Goal: Use online tool/utility

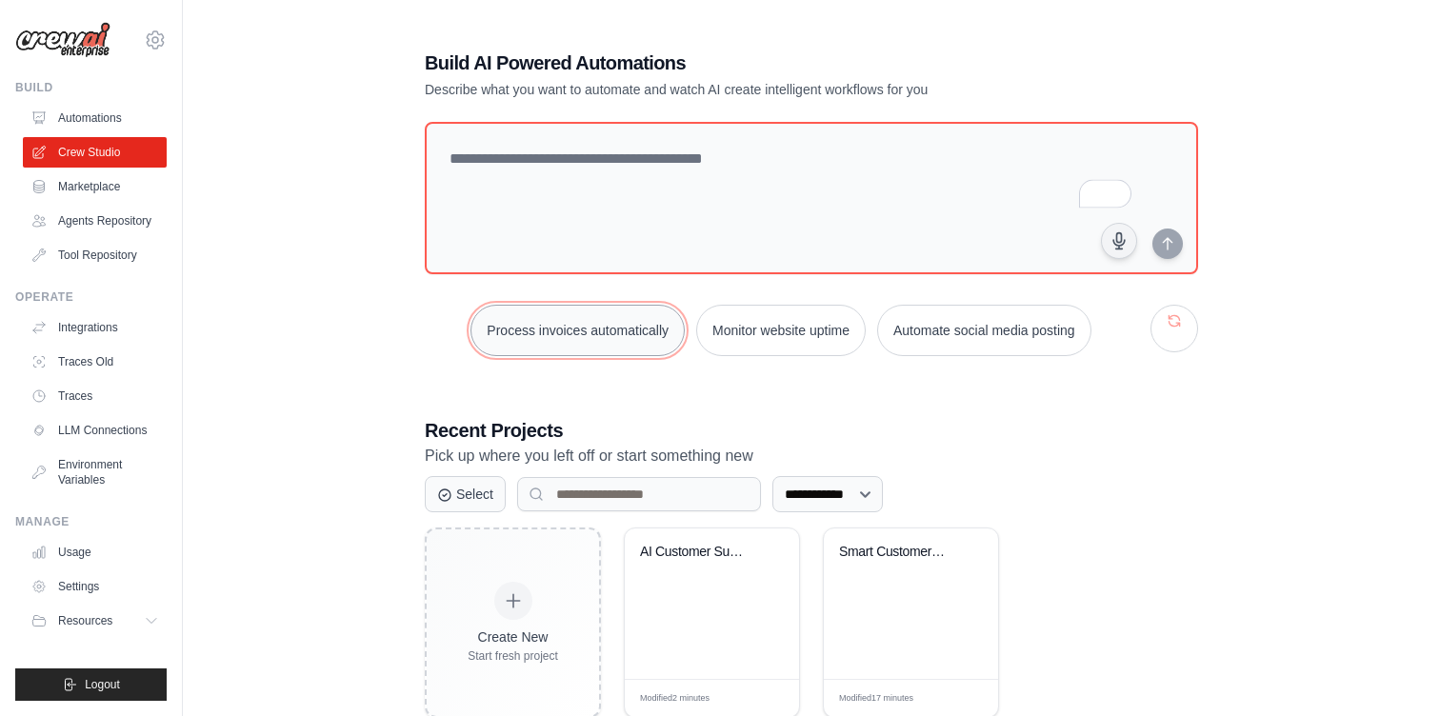
click at [626, 337] on button "Process invoices automatically" at bounding box center [578, 330] width 214 height 51
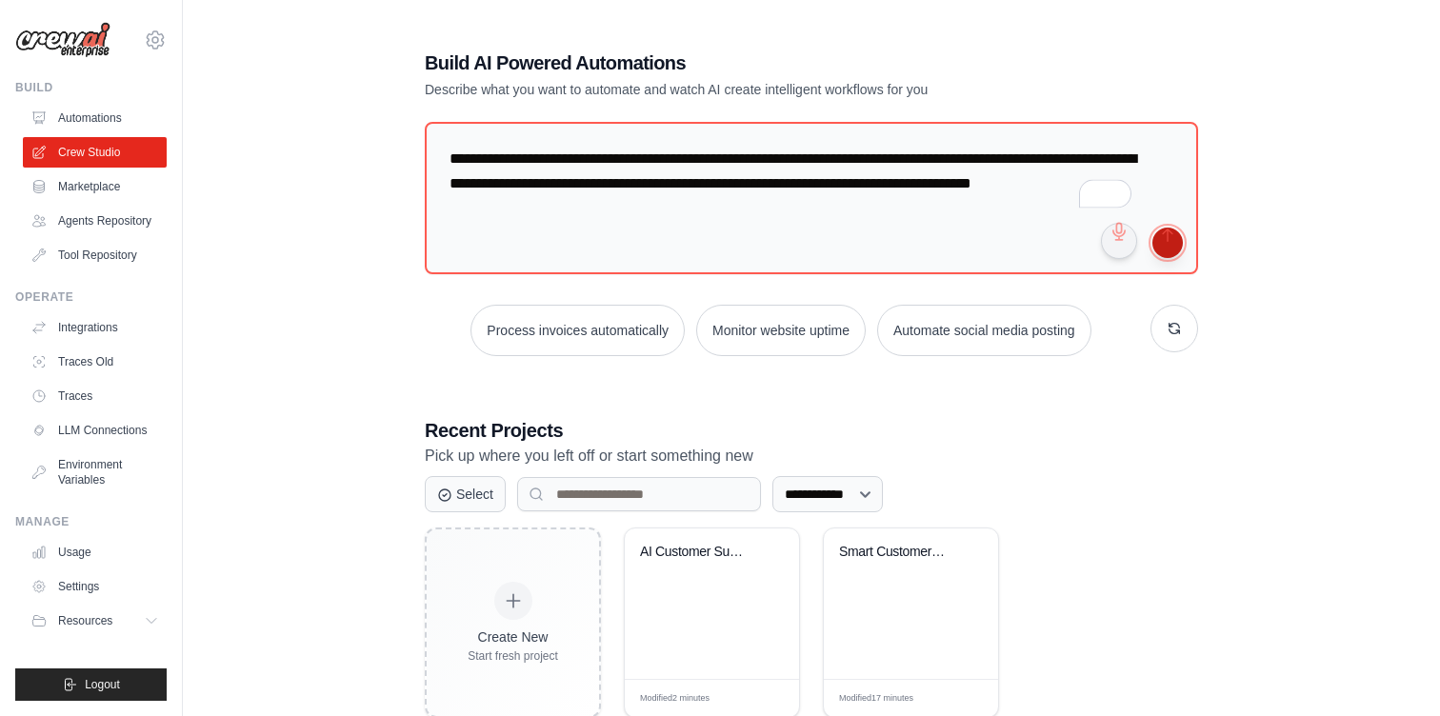
click at [1156, 241] on button "submit" at bounding box center [1168, 243] width 30 height 30
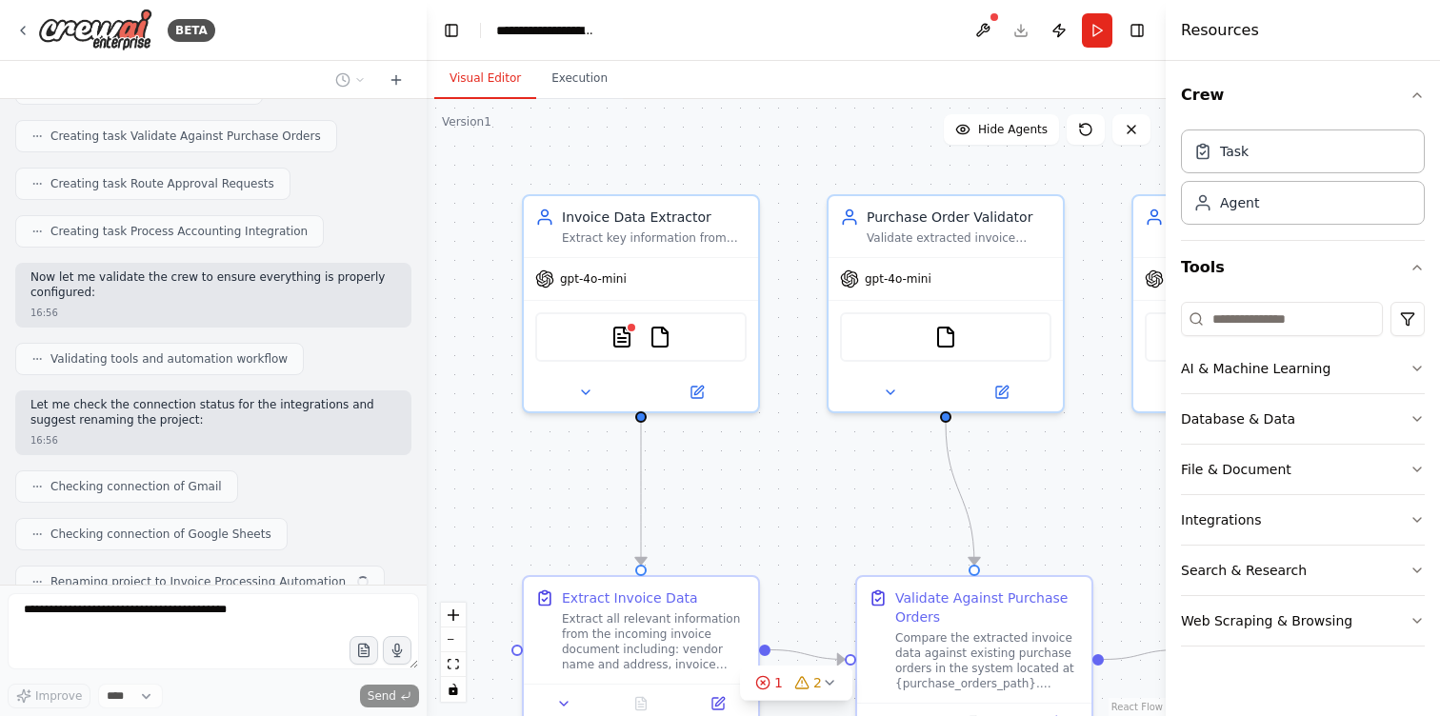
scroll to position [1121, 0]
